Goal: Find specific page/section: Find specific page/section

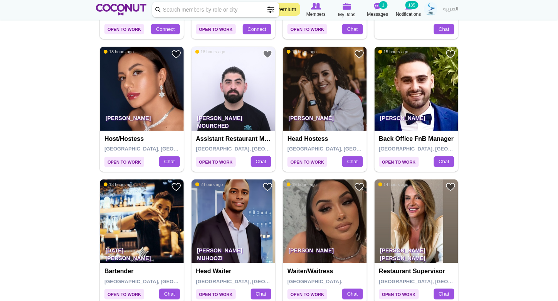
scroll to position [926, 0]
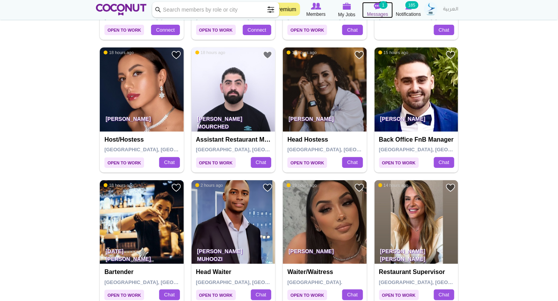
click at [386, 7] on small "1" at bounding box center [384, 5] width 8 height 8
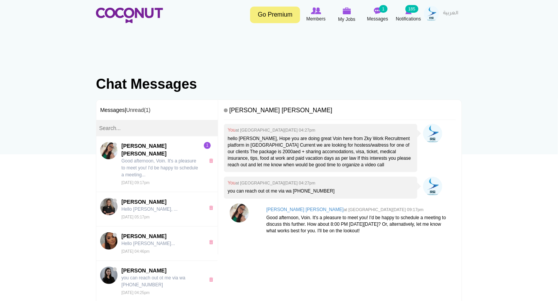
click at [381, 262] on div "You at Tue, Sep 02nd, 2025 04:27pm hello Maria, Hope you are doing great Voin h…" at bounding box center [340, 216] width 232 height 185
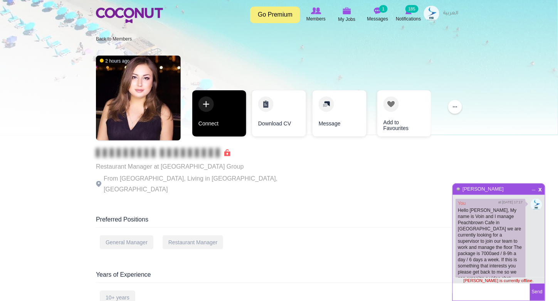
scroll to position [2, 0]
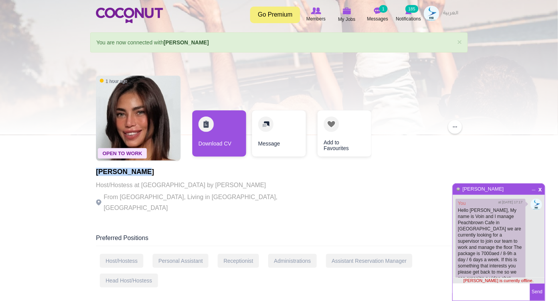
scroll to position [2, 0]
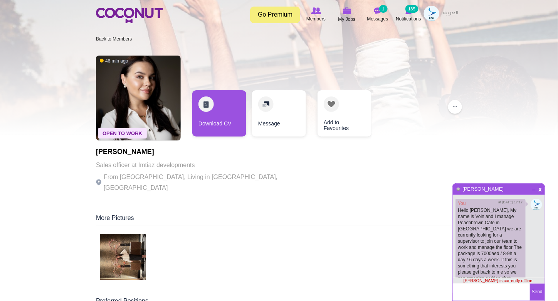
scroll to position [2, 0]
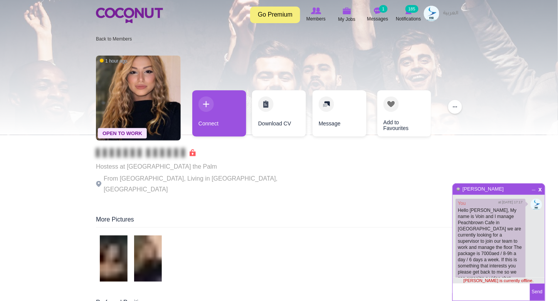
scroll to position [2, 0]
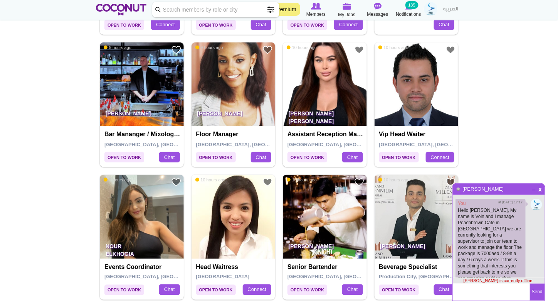
scroll to position [2, 0]
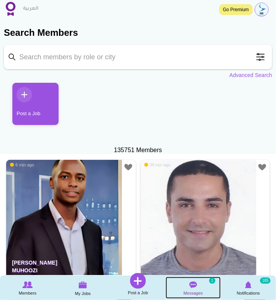
click at [196, 297] on span "Messages" at bounding box center [192, 294] width 19 height 8
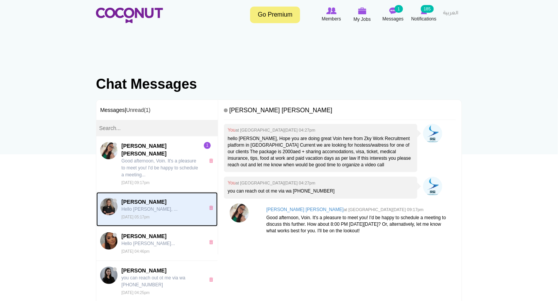
click at [161, 198] on span "[PERSON_NAME]" at bounding box center [160, 202] width 79 height 8
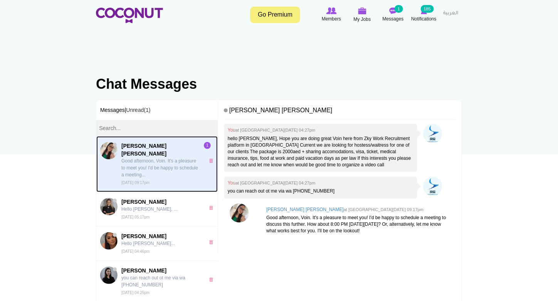
click at [161, 145] on span "[PERSON_NAME] [PERSON_NAME]" at bounding box center [160, 149] width 79 height 15
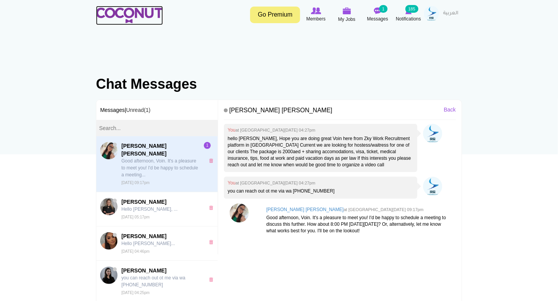
click at [128, 18] on img at bounding box center [129, 15] width 67 height 15
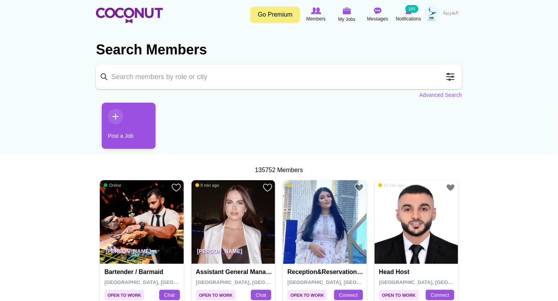
click at [195, 90] on section "Search Members Keyword Search Position Waiter/Waitress (36198) Host/Hostess (22…" at bounding box center [279, 66] width 366 height 66
click at [196, 81] on input "Keyword" at bounding box center [279, 76] width 366 height 25
type input "aysenur"
click button "Search" at bounding box center [0, 0] width 0 height 0
click at [235, 75] on input "aysenur" at bounding box center [279, 76] width 366 height 25
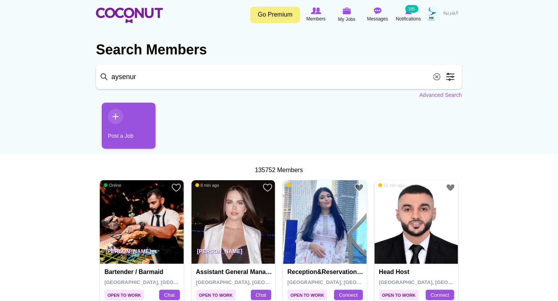
click button "Search" at bounding box center [0, 0] width 0 height 0
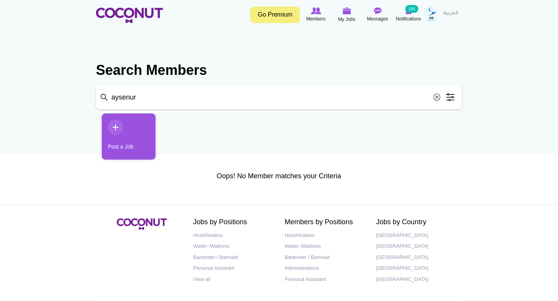
drag, startPoint x: 162, startPoint y: 96, endPoint x: 156, endPoint y: 96, distance: 6.2
click at [156, 96] on input "aysenur" at bounding box center [279, 97] width 366 height 25
drag, startPoint x: 154, startPoint y: 96, endPoint x: 76, endPoint y: 102, distance: 78.2
click at [76, 102] on body "Toggle navigation Go Premium Members My Jobs Post a Job Messages Notifications …" at bounding box center [279, 164] width 558 height 329
type input "ay"
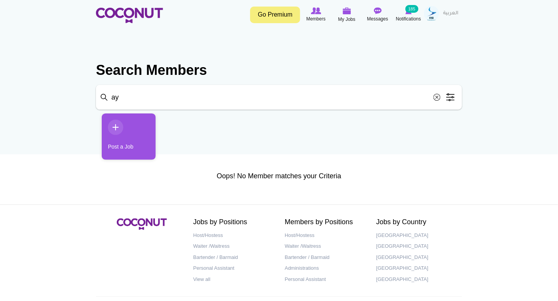
click button "Search" at bounding box center [0, 0] width 0 height 0
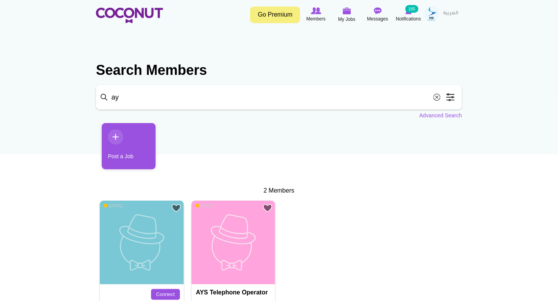
click at [153, 94] on input "ay" at bounding box center [279, 97] width 366 height 25
click at [174, 98] on input "Keyword" at bounding box center [279, 97] width 366 height 25
paste input "Aysenur"
type input "Aysenur"
click button "Search" at bounding box center [0, 0] width 0 height 0
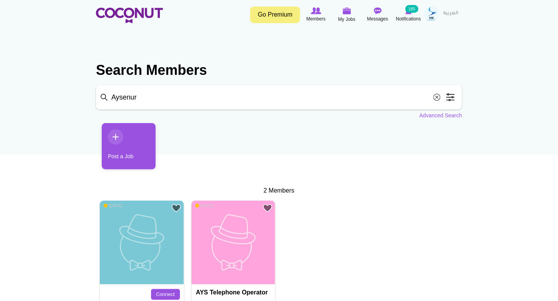
click at [309, 101] on input "Aysenur" at bounding box center [279, 97] width 366 height 25
click button "Search" at bounding box center [0, 0] width 0 height 0
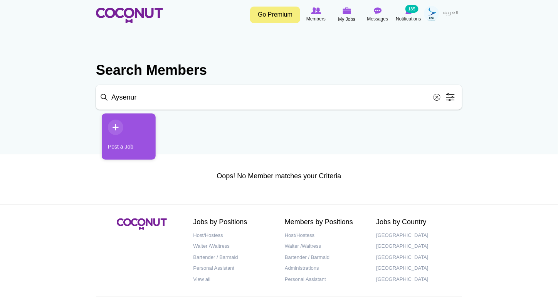
click at [156, 104] on input "Aysenur" at bounding box center [279, 97] width 366 height 25
